Goal: Navigation & Orientation: Find specific page/section

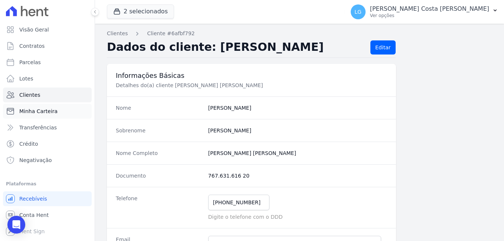
click at [30, 113] on span "Minha Carteira" at bounding box center [38, 111] width 38 height 7
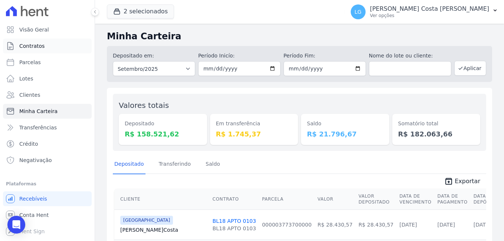
click at [31, 46] on span "Contratos" at bounding box center [31, 45] width 25 height 7
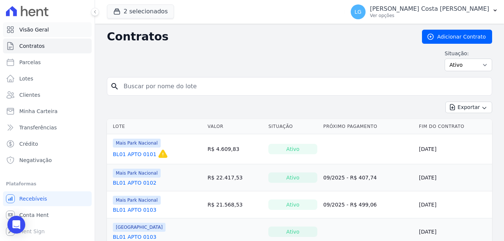
click at [35, 30] on span "Visão Geral" at bounding box center [34, 29] width 30 height 7
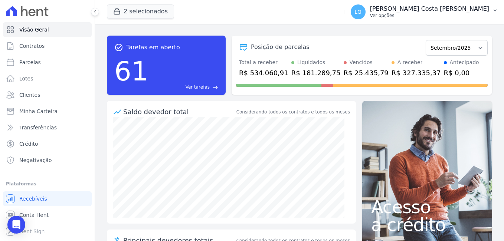
click at [477, 12] on p "[PERSON_NAME] Costa [PERSON_NAME]" at bounding box center [429, 8] width 119 height 7
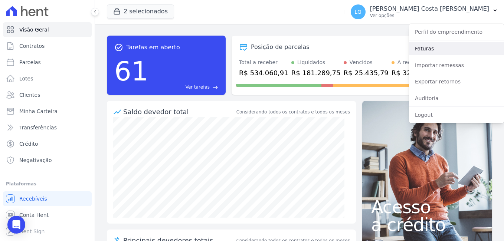
click at [448, 49] on link "Faturas" at bounding box center [456, 48] width 95 height 13
